Goal: Task Accomplishment & Management: Use online tool/utility

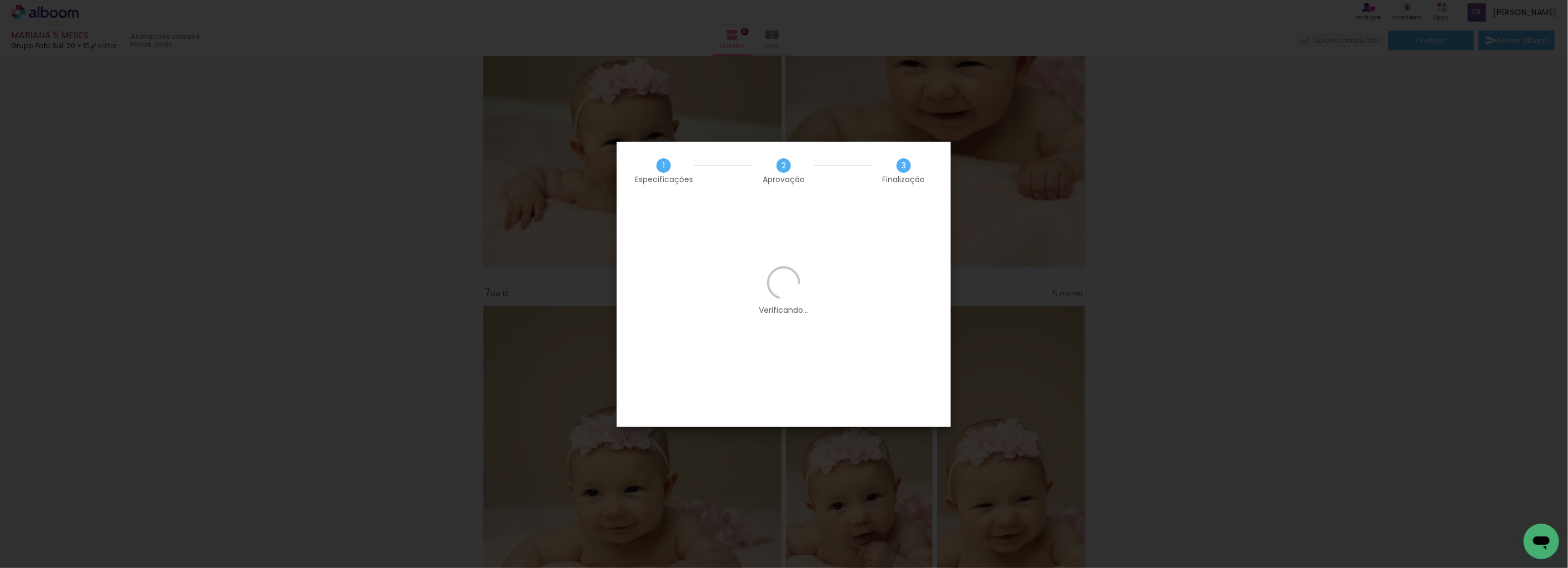
scroll to position [10061, 0]
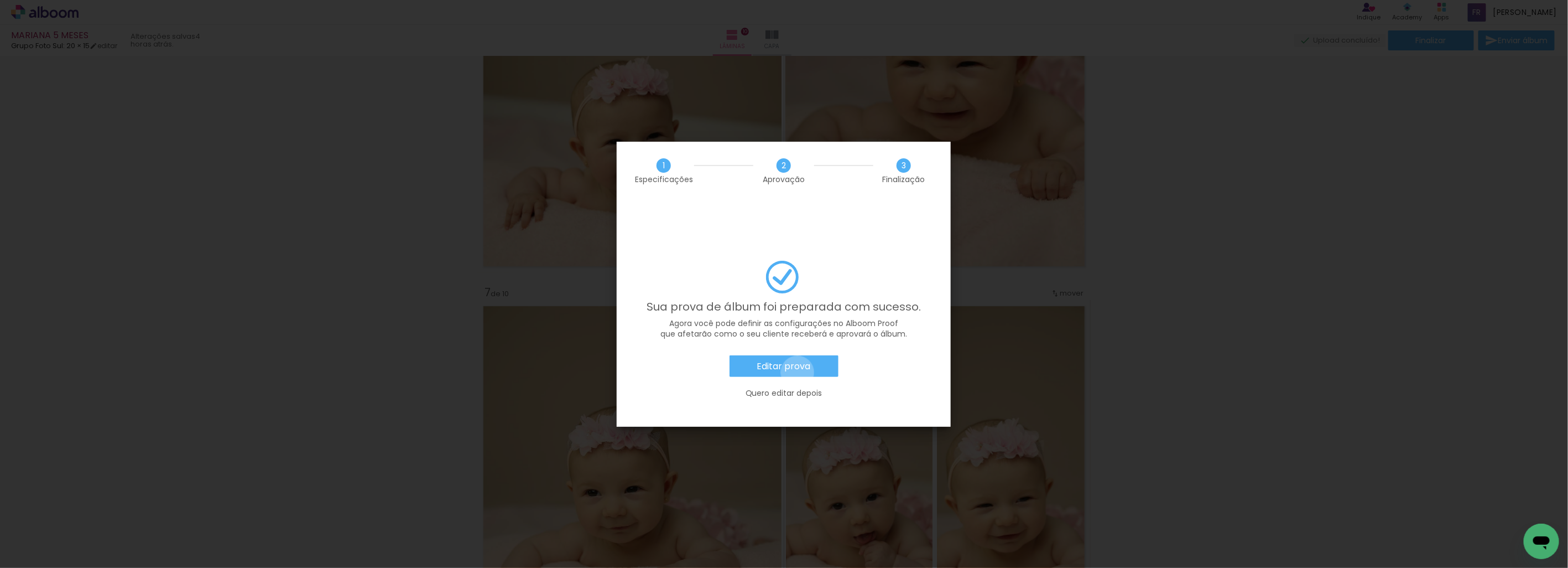
click at [798, 355] on paper-button "Editar prova" at bounding box center [784, 366] width 109 height 22
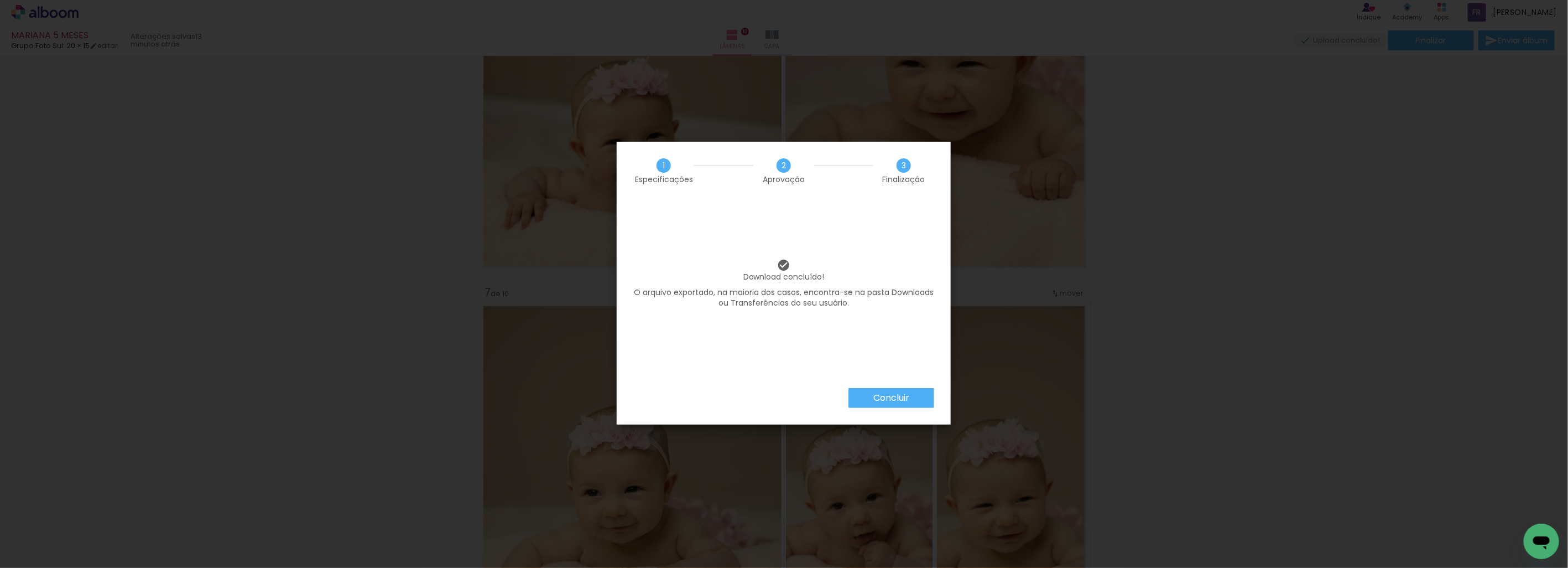
scroll to position [10061, 0]
click at [0, 0] on slot "Concluir" at bounding box center [0, 0] width 0 height 0
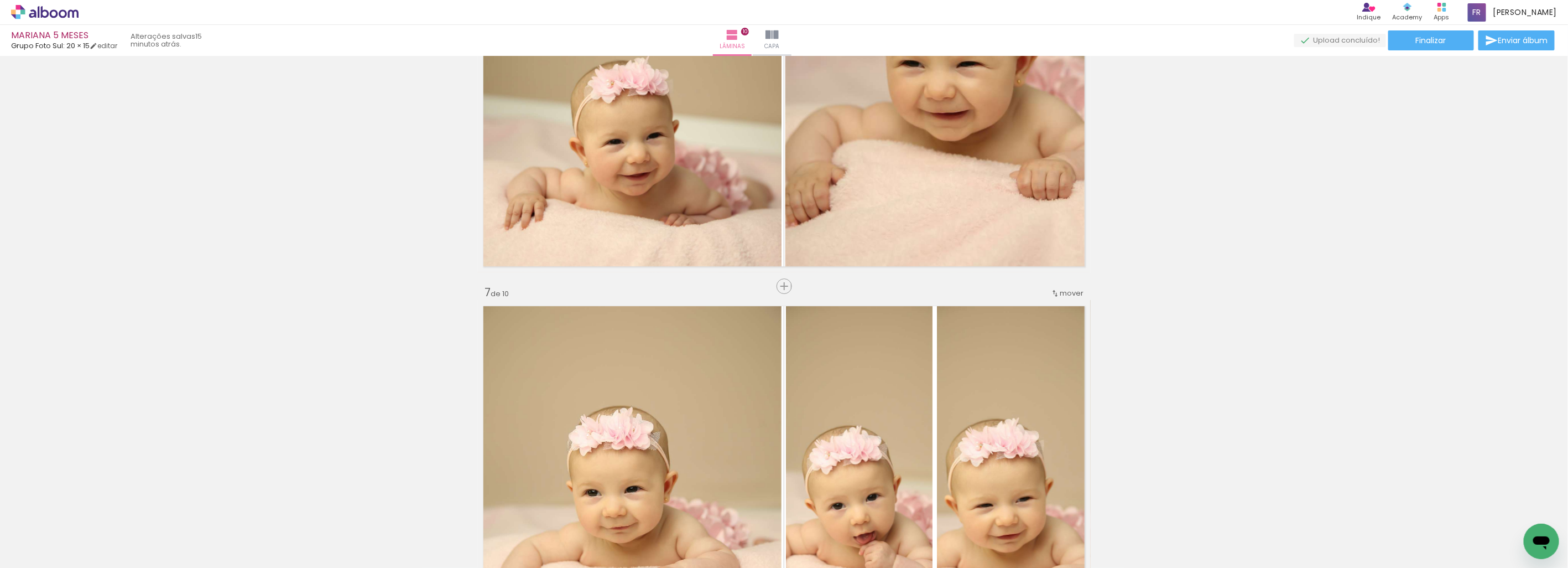
scroll to position [10061, 0]
